Goal: Transaction & Acquisition: Purchase product/service

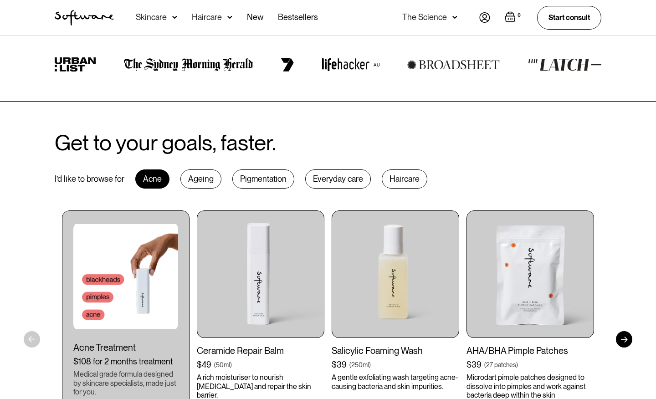
scroll to position [345, 0]
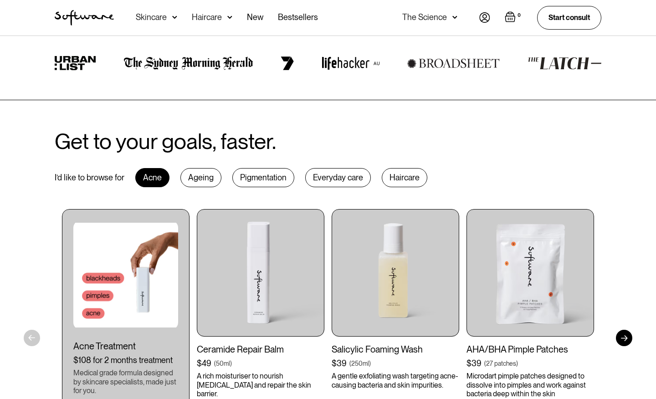
click at [200, 176] on div "Ageing" at bounding box center [200, 177] width 41 height 19
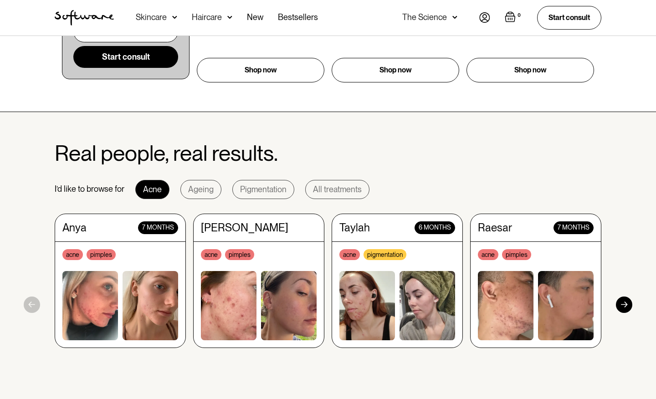
scroll to position [730, 0]
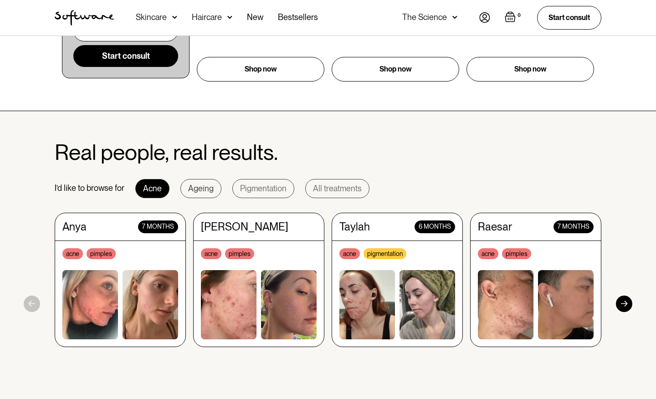
click at [203, 188] on div "Ageing" at bounding box center [201, 188] width 26 height 9
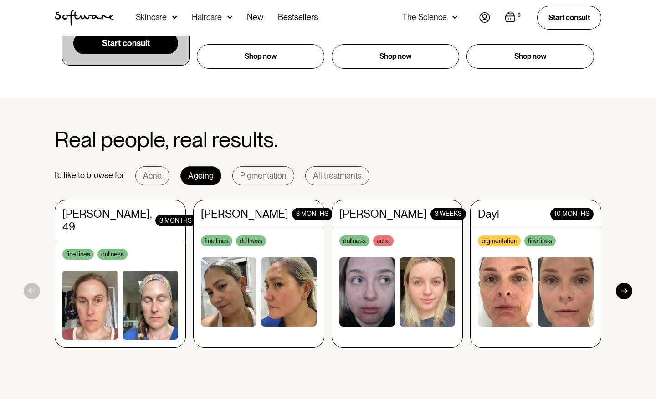
scroll to position [744, 0]
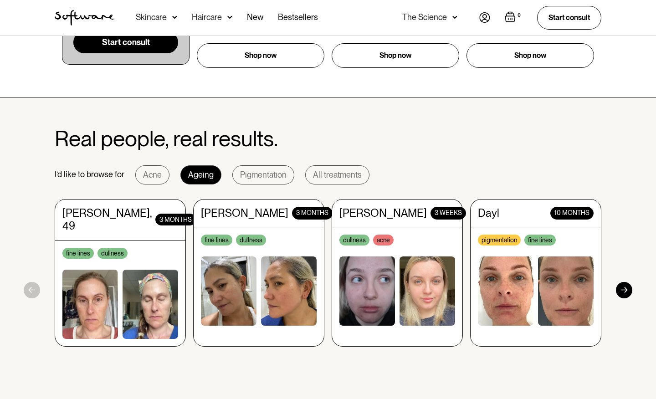
click at [628, 291] on div at bounding box center [624, 290] width 16 height 16
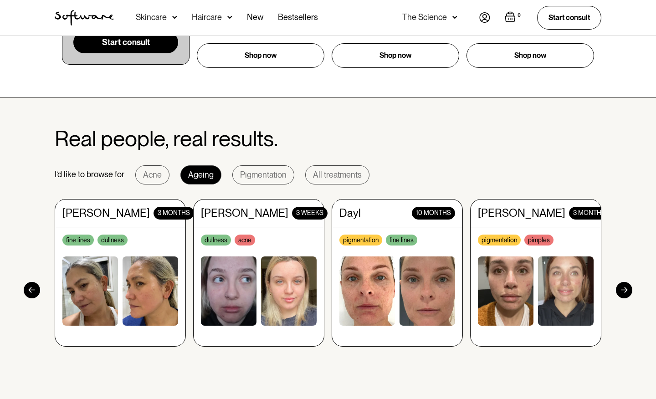
click at [628, 291] on div at bounding box center [624, 290] width 16 height 16
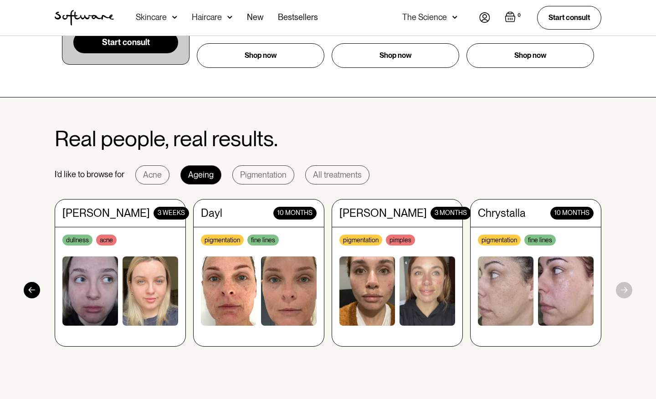
click at [628, 291] on section "Real people, real results. I’d like to browse for Acne Ageing Pigmentation All …" at bounding box center [328, 255] width 656 height 314
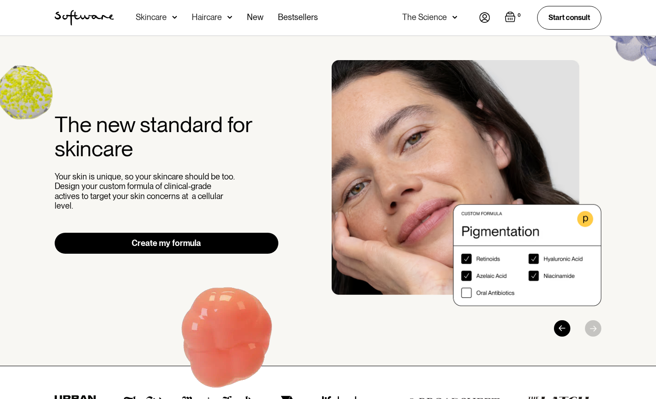
scroll to position [0, 0]
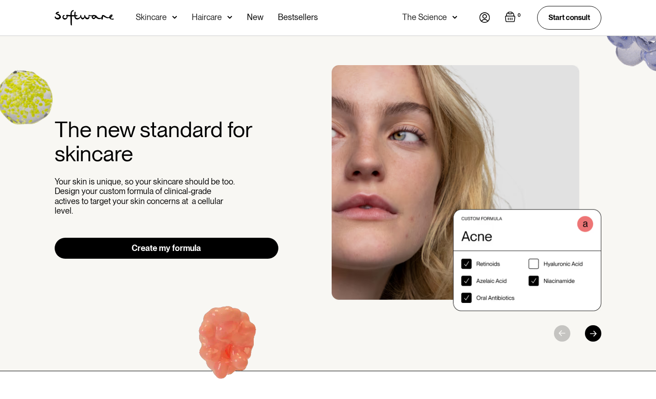
click at [177, 243] on link "Create my formula" at bounding box center [167, 248] width 224 height 21
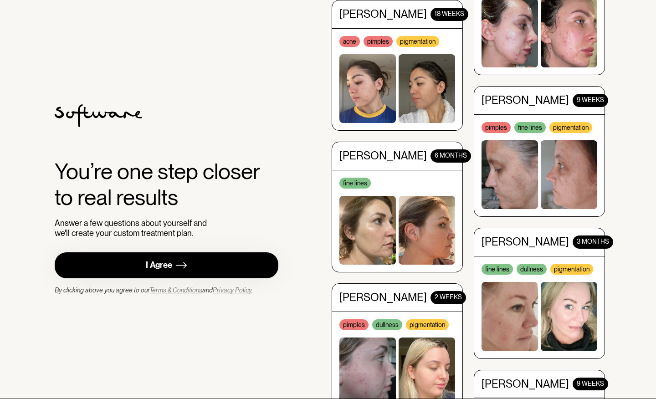
click at [165, 264] on div "I Agree" at bounding box center [159, 265] width 26 height 10
